Goal: Find specific page/section: Find specific page/section

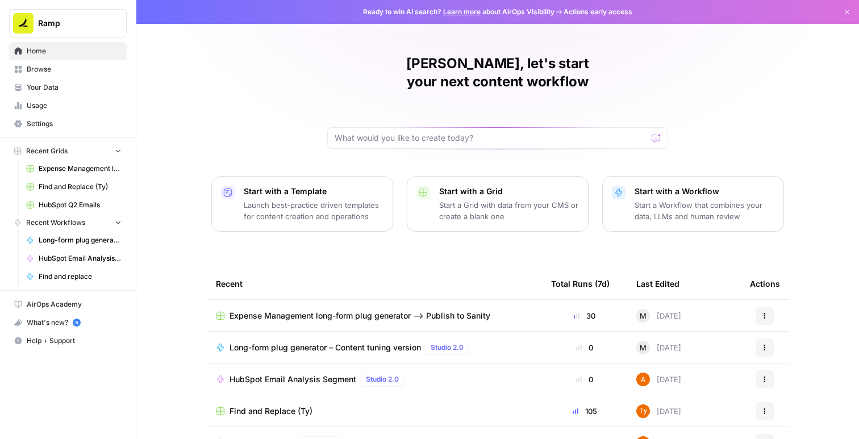
click at [58, 69] on span "Browse" at bounding box center [74, 69] width 95 height 10
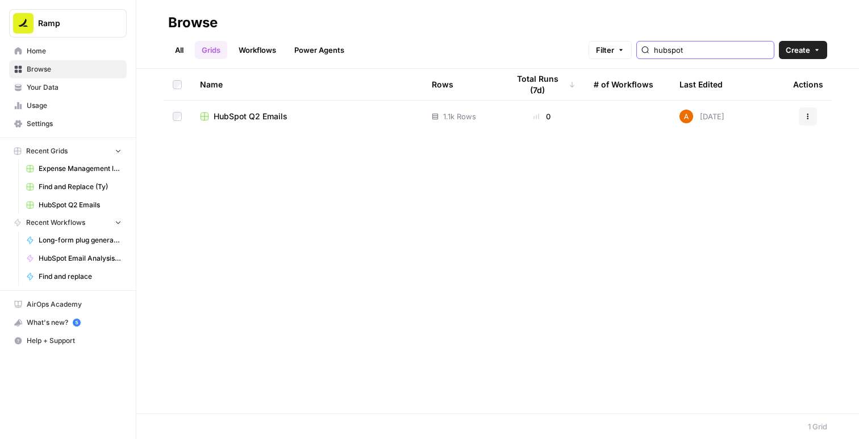
click at [721, 49] on input "hubspot" at bounding box center [711, 49] width 115 height 11
type input "h"
type input "v"
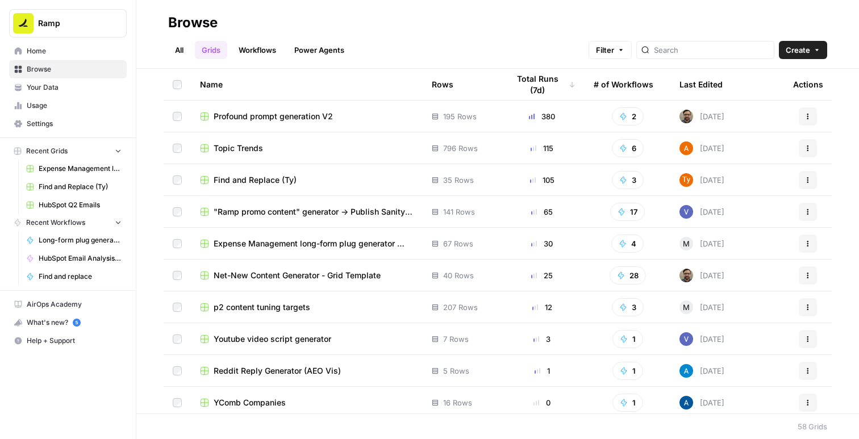
click at [274, 178] on span "Find and Replace (Ty)" at bounding box center [255, 179] width 83 height 11
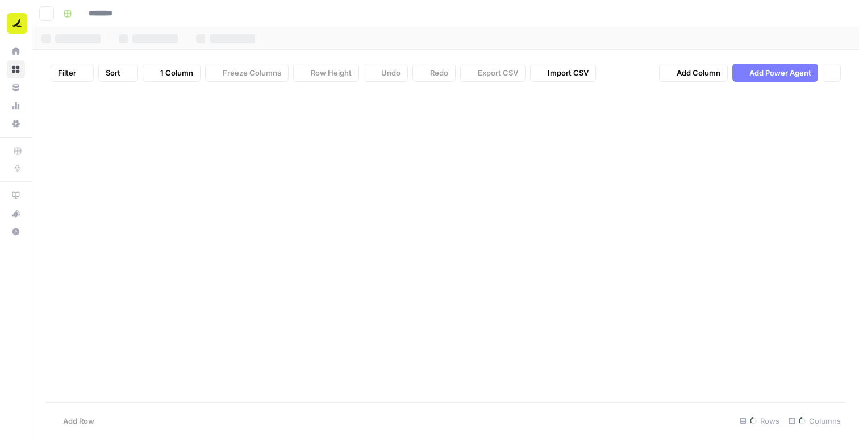
type input "**********"
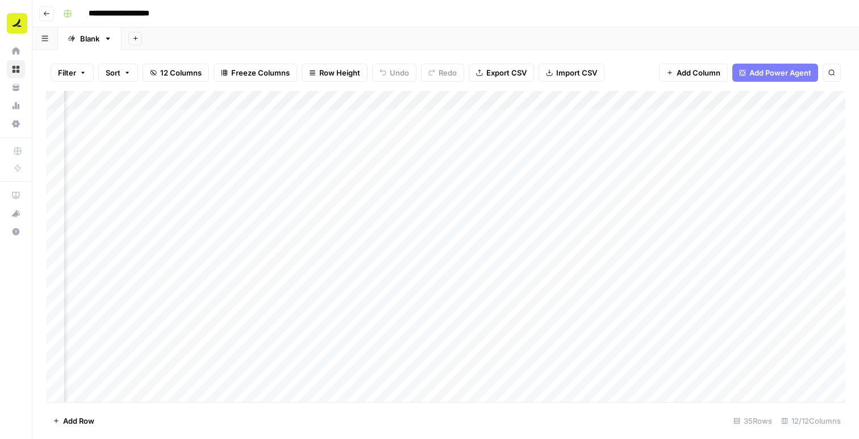
scroll to position [1, 0]
click at [176, 116] on div "Add Column" at bounding box center [445, 246] width 799 height 311
